Goal: Information Seeking & Learning: Learn about a topic

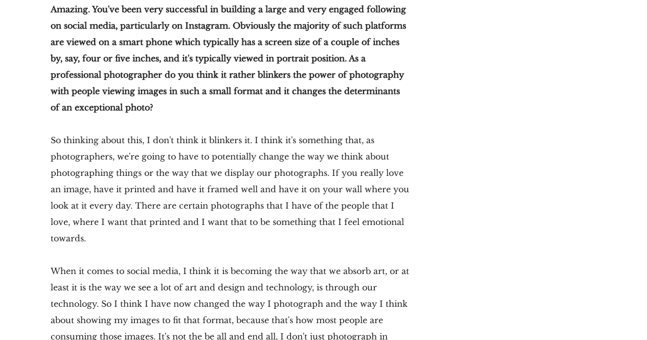
scroll to position [10121, 0]
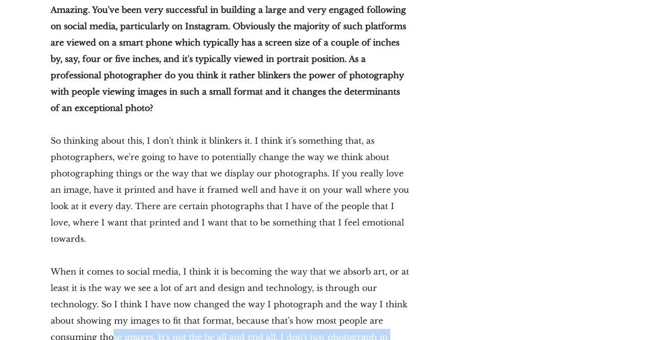
drag, startPoint x: 73, startPoint y: 181, endPoint x: 96, endPoint y: 174, distance: 24.0
click at [96, 263] on p "When it comes to social media, I think it is becoming the way that we absorb ar…" at bounding box center [230, 328] width 359 height 131
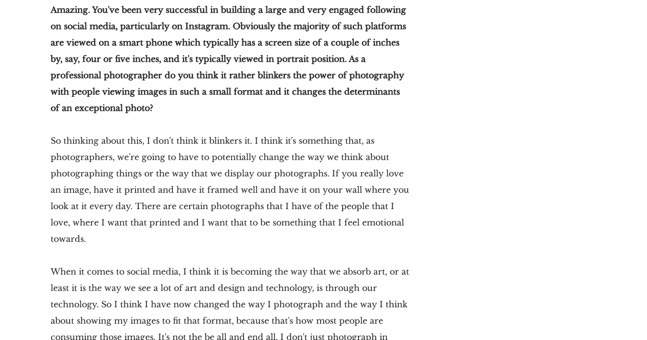
click at [128, 263] on p "When it comes to social media, I think it is becoming the way that we absorb ar…" at bounding box center [230, 328] width 359 height 131
drag, startPoint x: 76, startPoint y: 189, endPoint x: 395, endPoint y: 196, distance: 319.3
click at [395, 263] on p "When it comes to social media, I think it is becoming the way that we absorb ar…" at bounding box center [230, 328] width 359 height 131
click at [379, 263] on p "When it comes to social media, I think it is becoming the way that we absorb ar…" at bounding box center [230, 328] width 359 height 131
drag, startPoint x: 378, startPoint y: 209, endPoint x: 78, endPoint y: 190, distance: 300.4
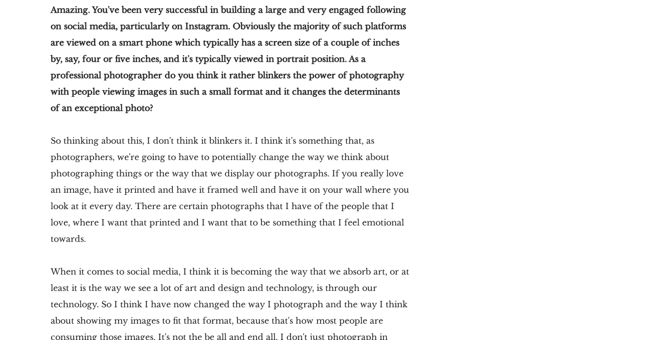
click at [78, 263] on p "When it comes to social media, I think it is becoming the way that we absorb ar…" at bounding box center [230, 328] width 359 height 131
copy p "for example and think, ‘oh this must be a really good image for Instagram or an…"
click at [195, 263] on p "When it comes to social media, I think it is becoming the way that we absorb ar…" at bounding box center [230, 328] width 359 height 131
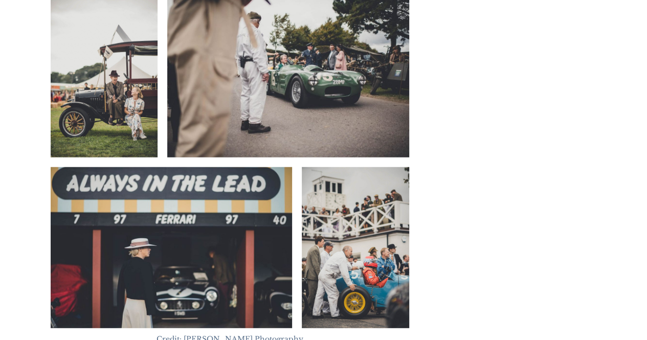
scroll to position [3156, 0]
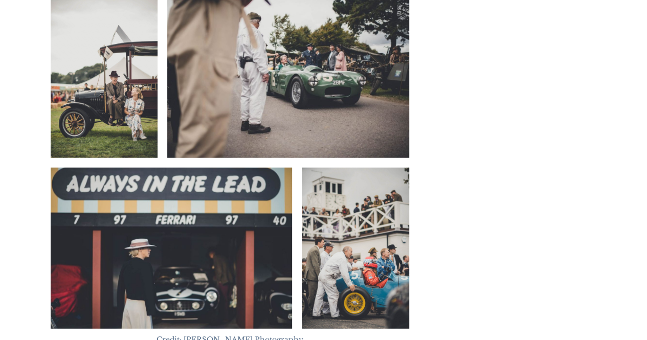
click at [217, 168] on img at bounding box center [171, 248] width 241 height 161
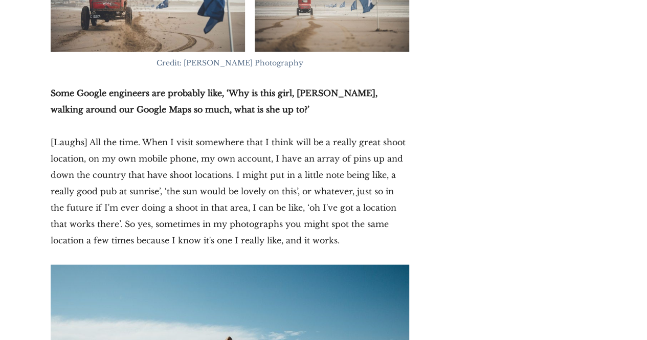
scroll to position [6888, 0]
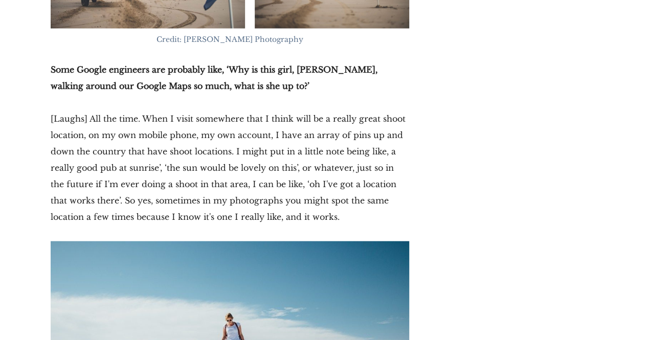
drag, startPoint x: 204, startPoint y: 226, endPoint x: 173, endPoint y: 209, distance: 34.8
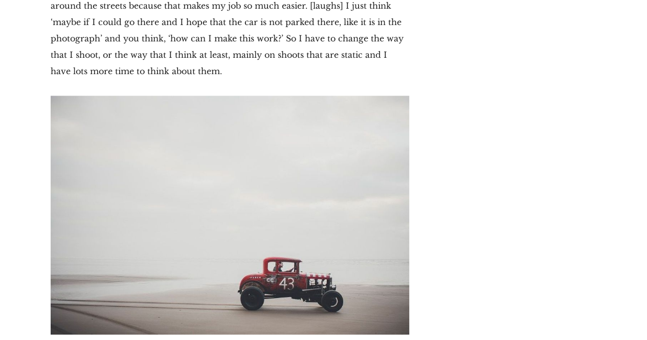
scroll to position [6470, 0]
drag, startPoint x: 196, startPoint y: 177, endPoint x: 151, endPoint y: 253, distance: 88.8
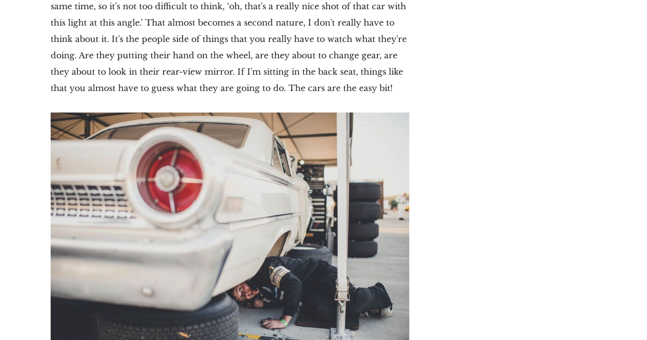
scroll to position [3981, 0]
